Goal: Transaction & Acquisition: Book appointment/travel/reservation

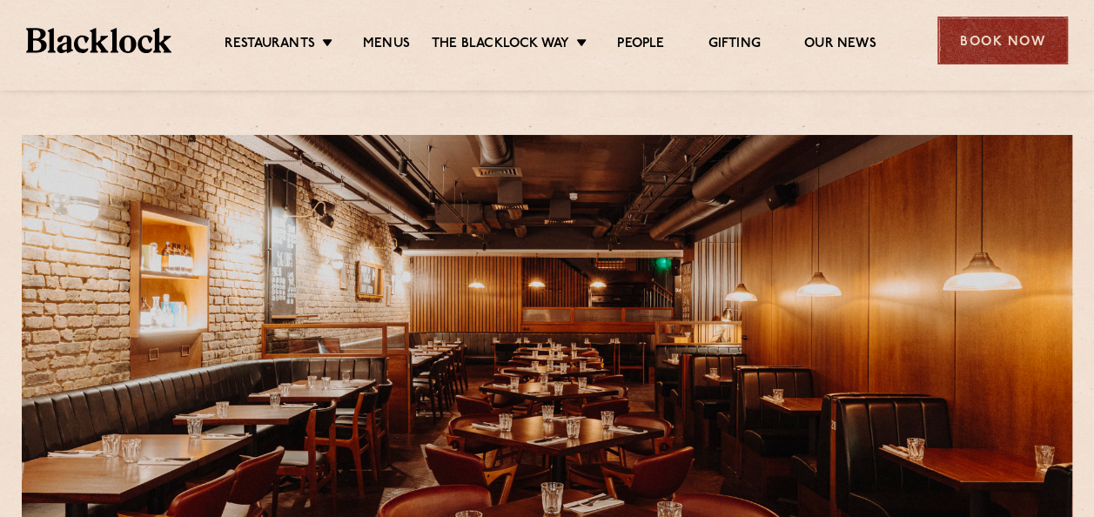
click at [1006, 35] on div "Book Now" at bounding box center [1002, 41] width 131 height 48
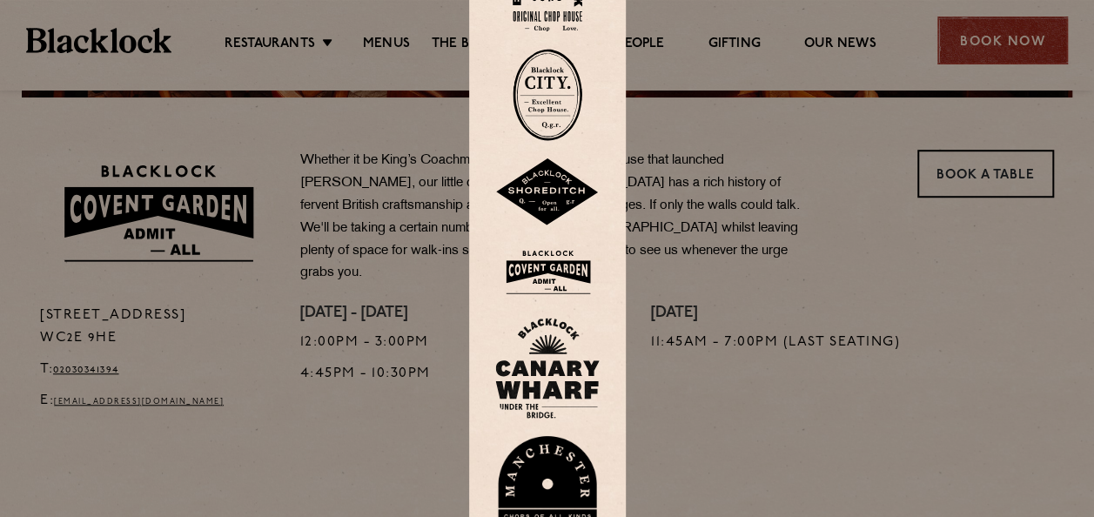
scroll to position [530, 0]
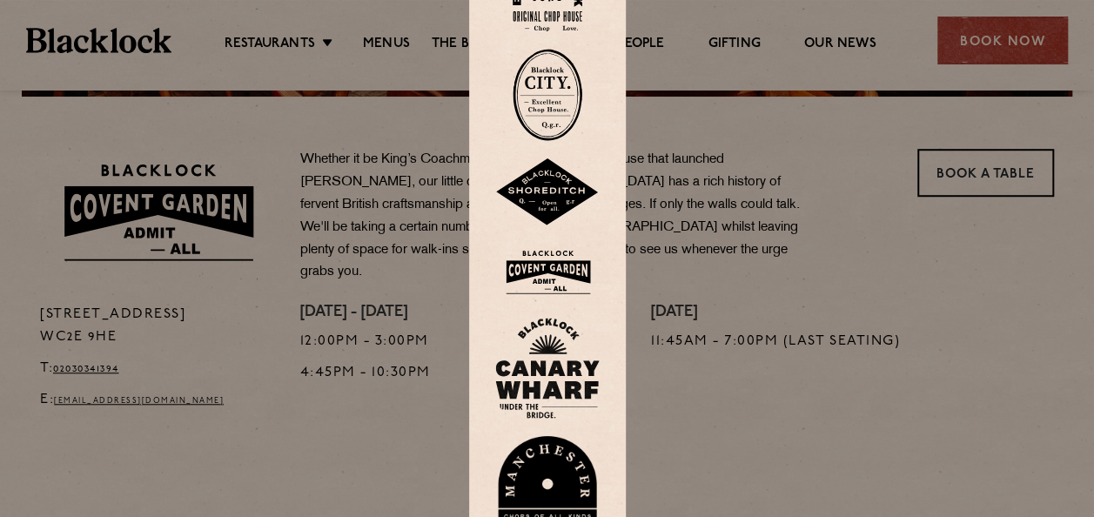
click at [791, 321] on div at bounding box center [547, 258] width 1094 height 517
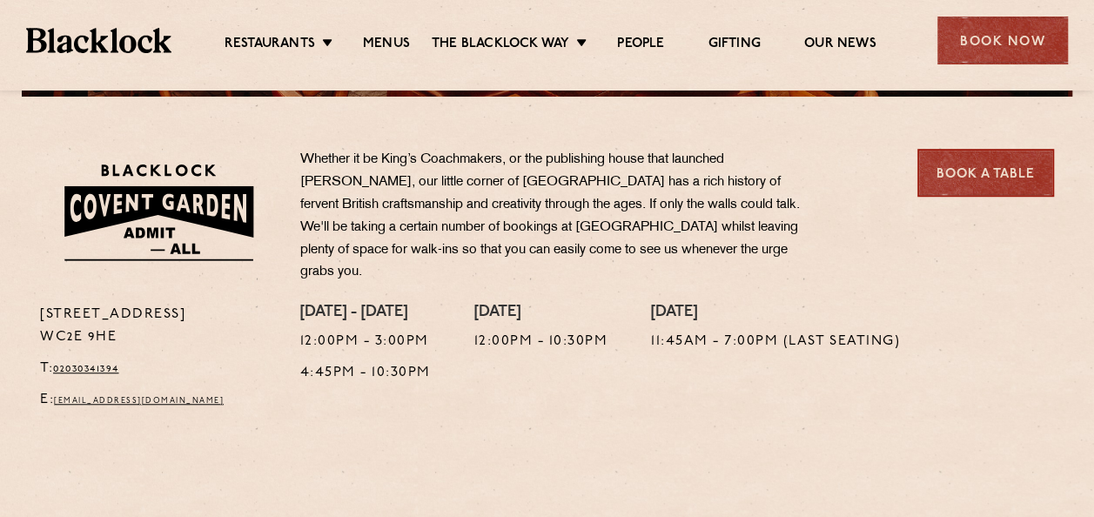
click at [980, 160] on link "Book a Table" at bounding box center [985, 173] width 137 height 48
click at [980, 177] on link "Book a Table" at bounding box center [985, 173] width 137 height 48
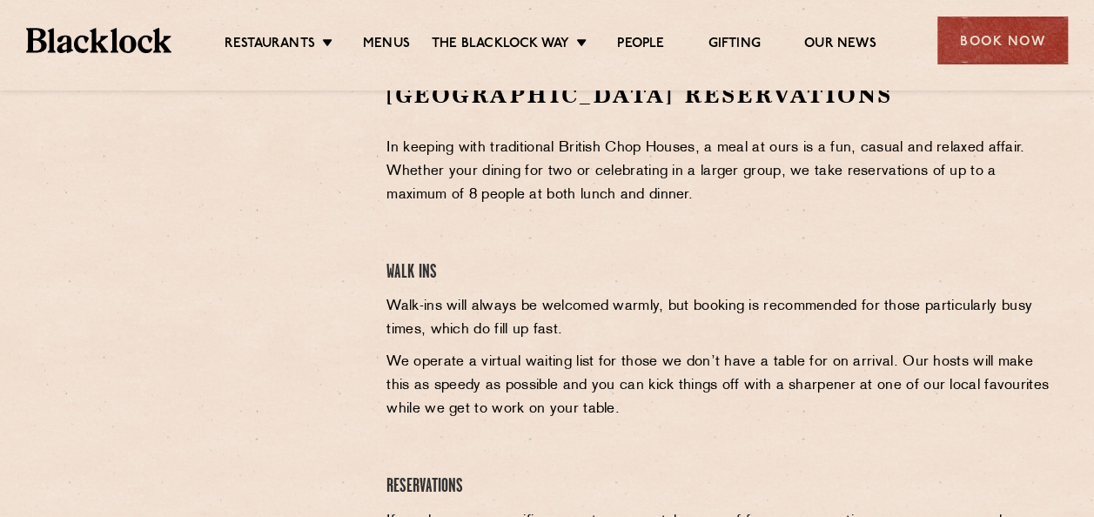
scroll to position [600, 0]
click at [353, 156] on div at bounding box center [200, 210] width 320 height 262
click at [332, 237] on div at bounding box center [200, 210] width 320 height 262
